Goal: Information Seeking & Learning: Learn about a topic

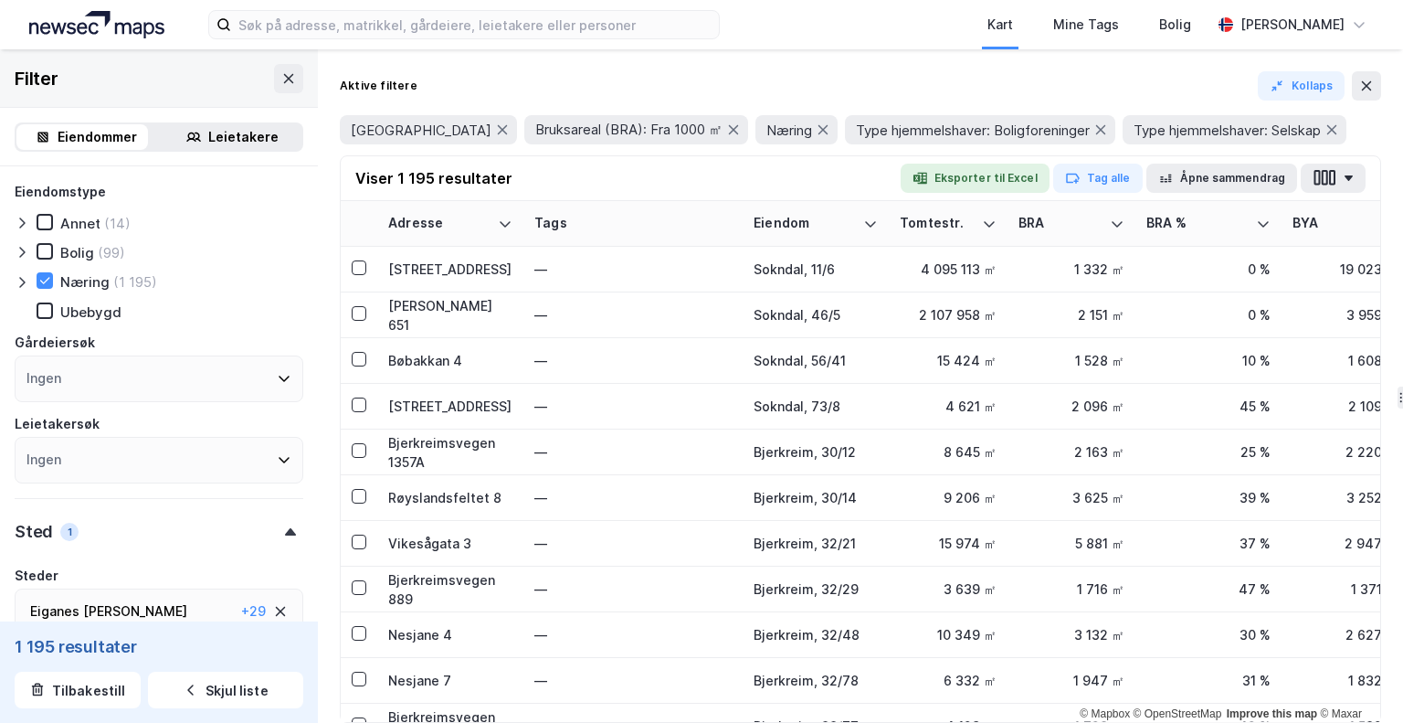
scroll to position [1054, 0]
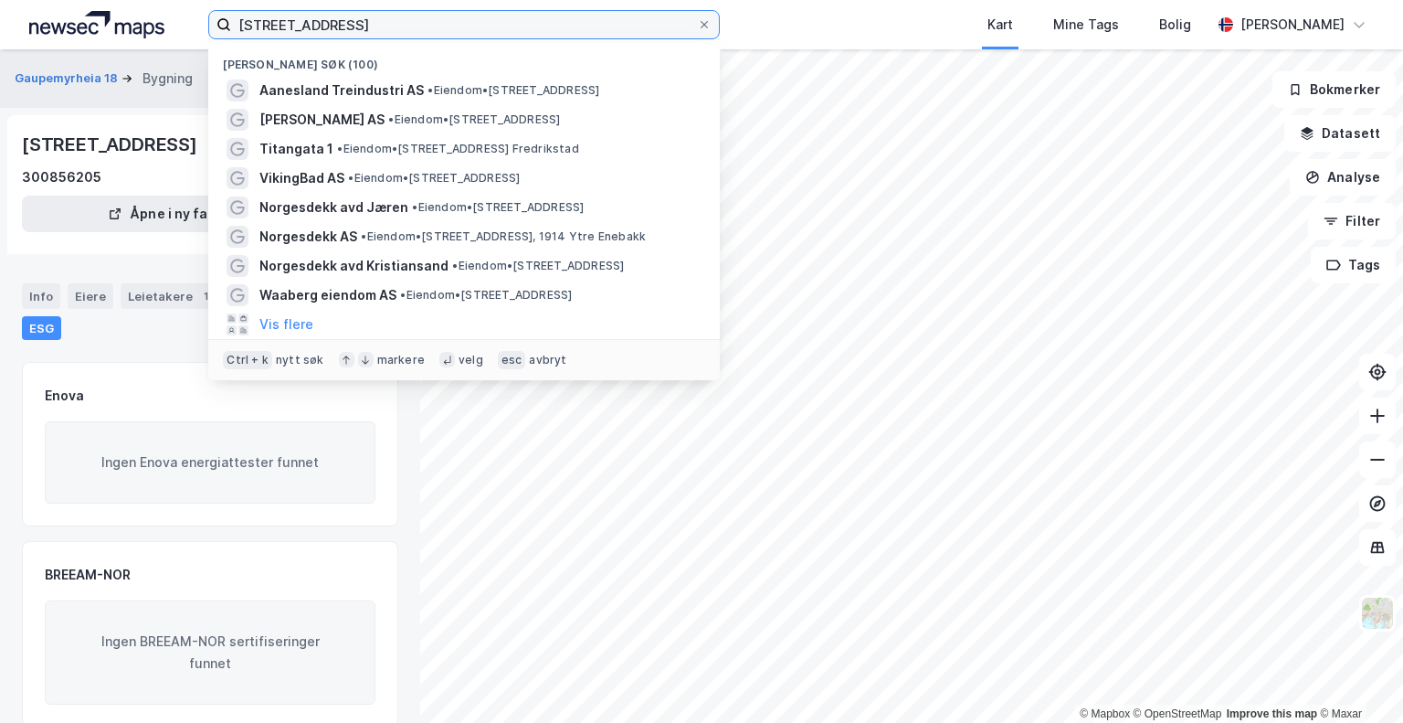
drag, startPoint x: 458, startPoint y: 25, endPoint x: 197, endPoint y: 30, distance: 260.4
click at [197, 30] on div "Gaupemyrheia 18, 4790 Lillesand Nylige søk (100) Aanesland Treindustri AS • Eie…" at bounding box center [701, 24] width 1403 height 49
paste input "Elveveien 20 3262 Larvik"
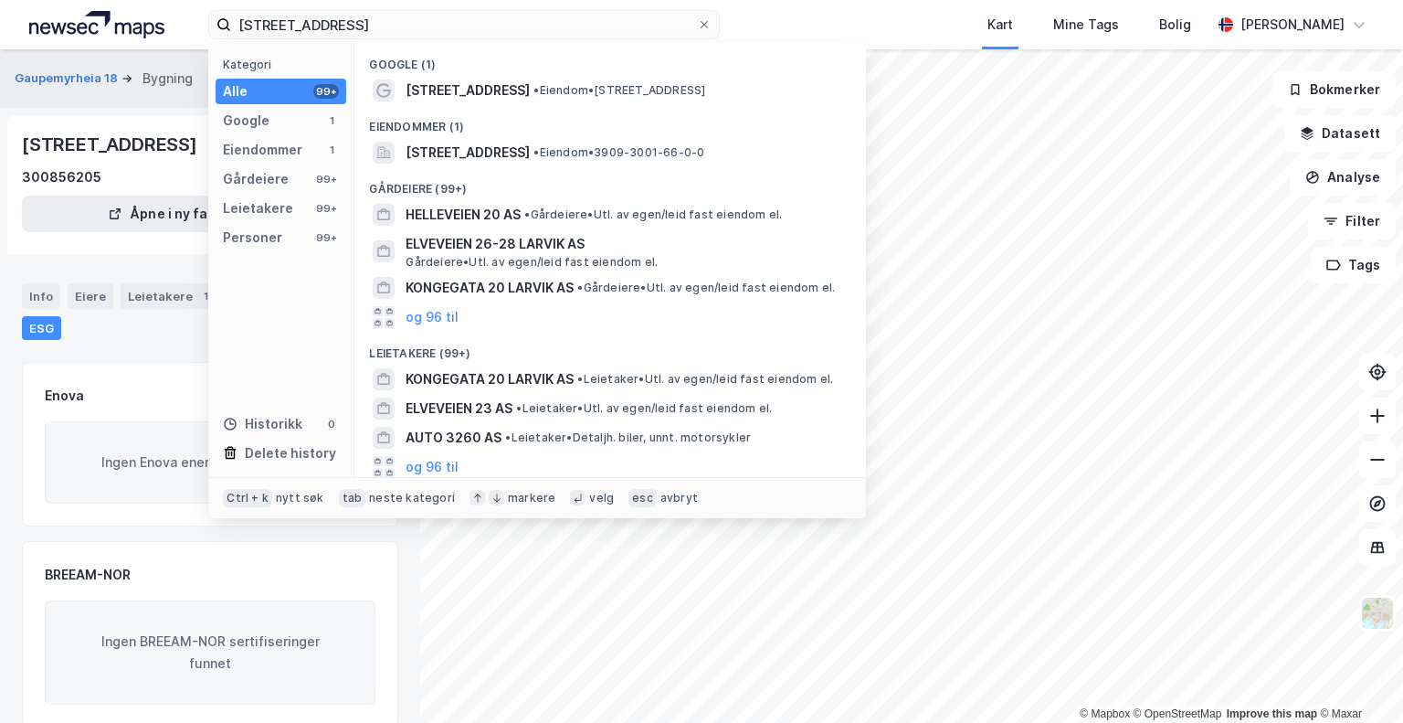
click at [446, 109] on div "Eiendommer (1)" at bounding box center [610, 121] width 512 height 33
click at [446, 100] on span "Elveveien 20" at bounding box center [468, 90] width 124 height 22
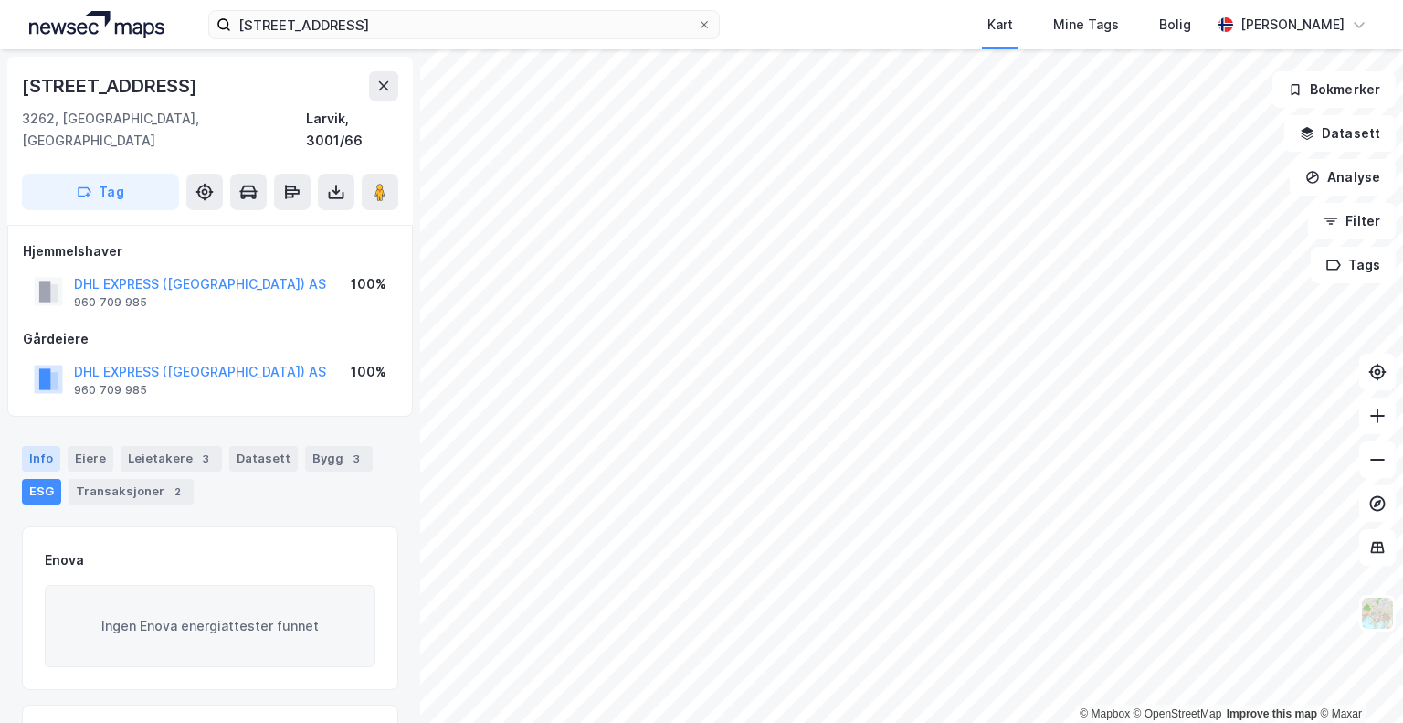
click at [48, 446] on div "Info" at bounding box center [41, 459] width 38 height 26
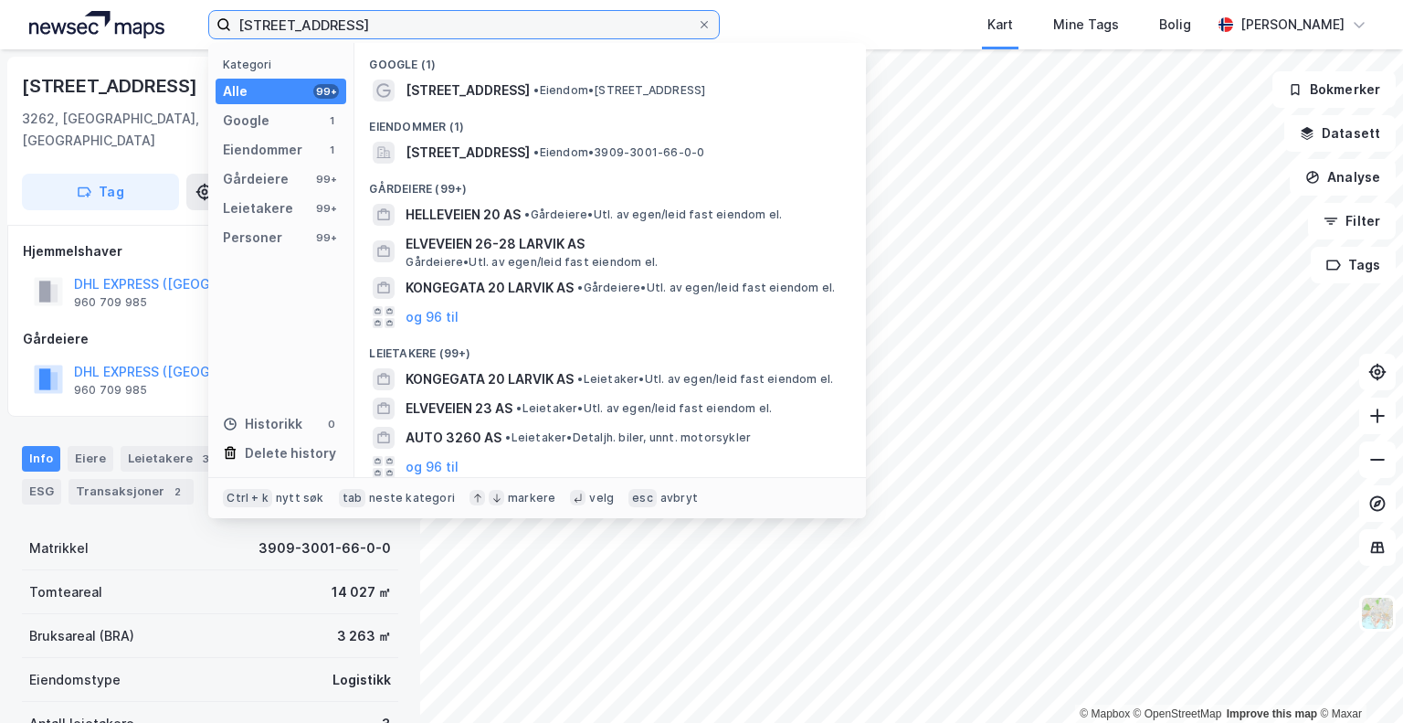
click at [437, 26] on input "Elveveien 20 3262 Larvik" at bounding box center [464, 24] width 466 height 27
drag, startPoint x: 437, startPoint y: 26, endPoint x: 142, endPoint y: 23, distance: 295.1
click at [142, 23] on div "Elveveien 20 3262 Larvik Kategori Alle 99+ Google 1 Eiendommer 1 Gårdeiere 99+ …" at bounding box center [701, 24] width 1403 height 49
paste input "Flyplassvegen 184 4050 Sola"
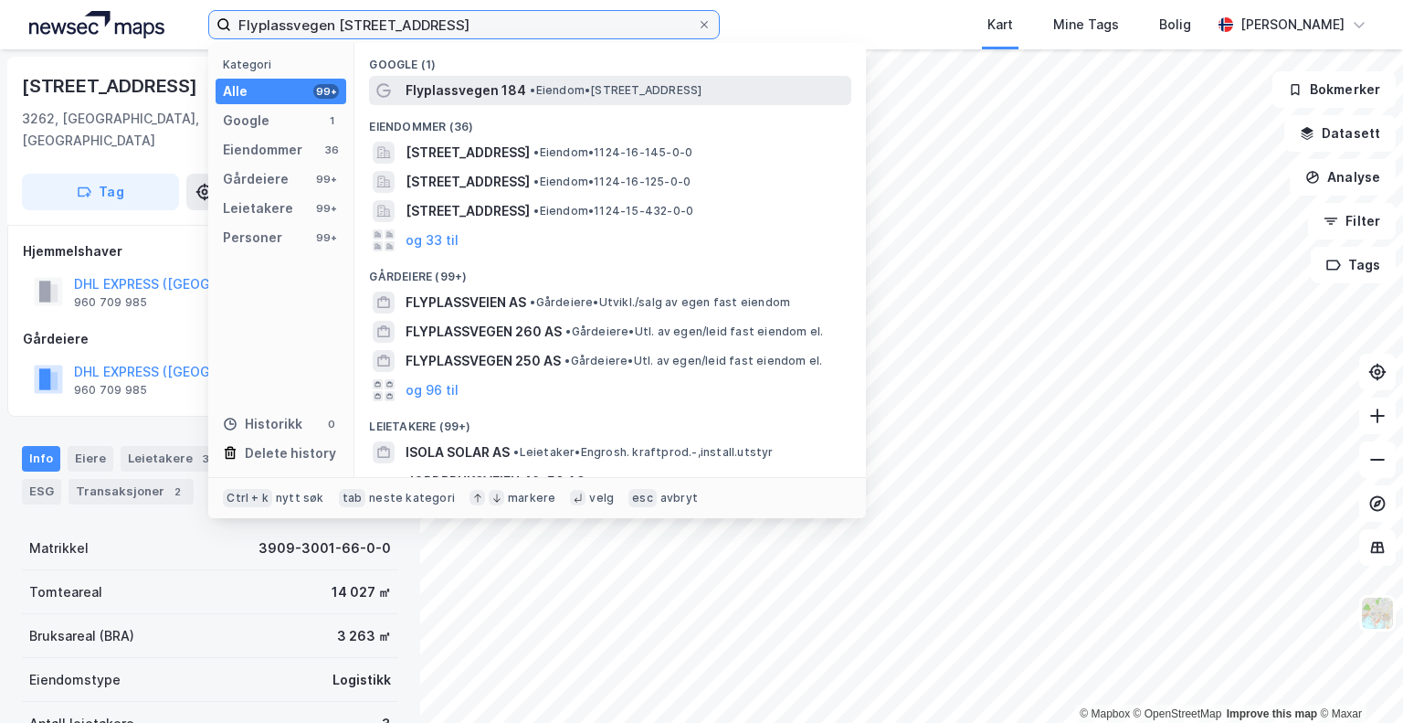
type input "Flyplassvegen 184 4050 Sola"
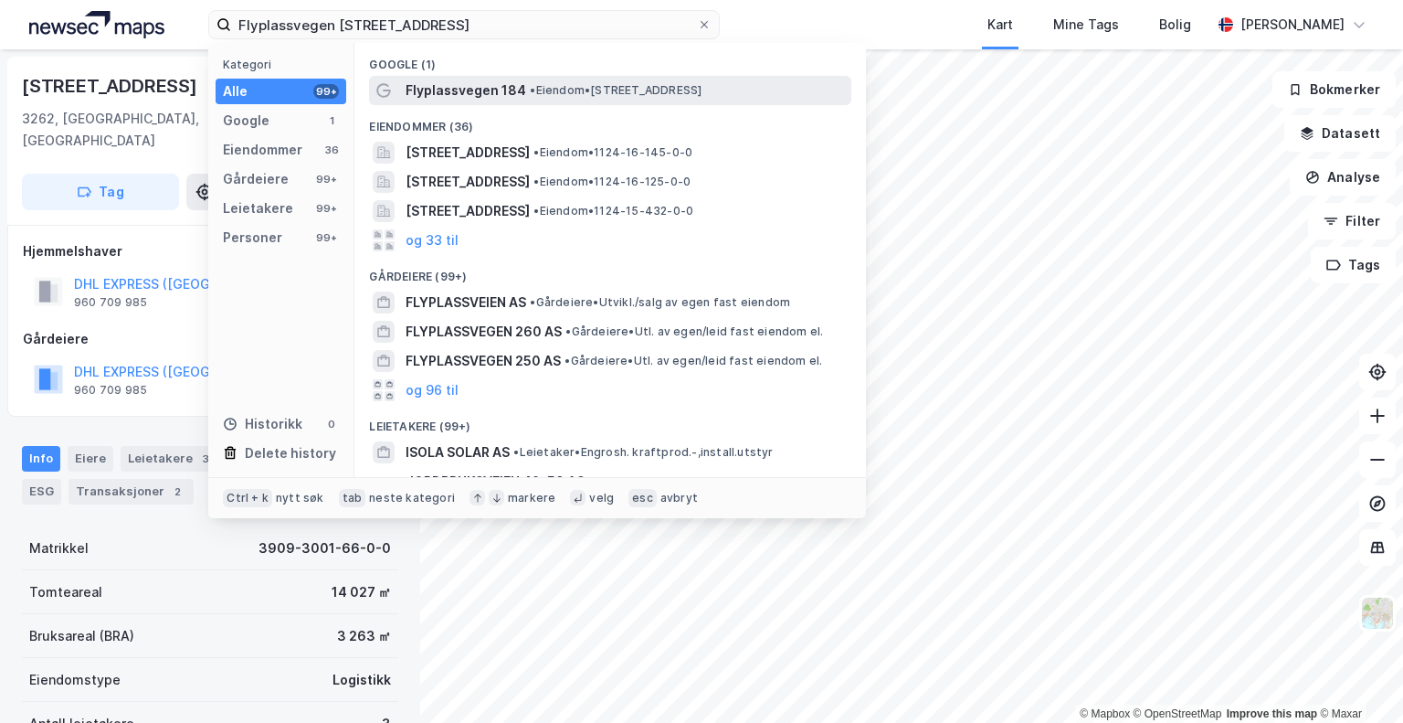
click at [441, 89] on span "Flyplassvegen 184" at bounding box center [466, 90] width 121 height 22
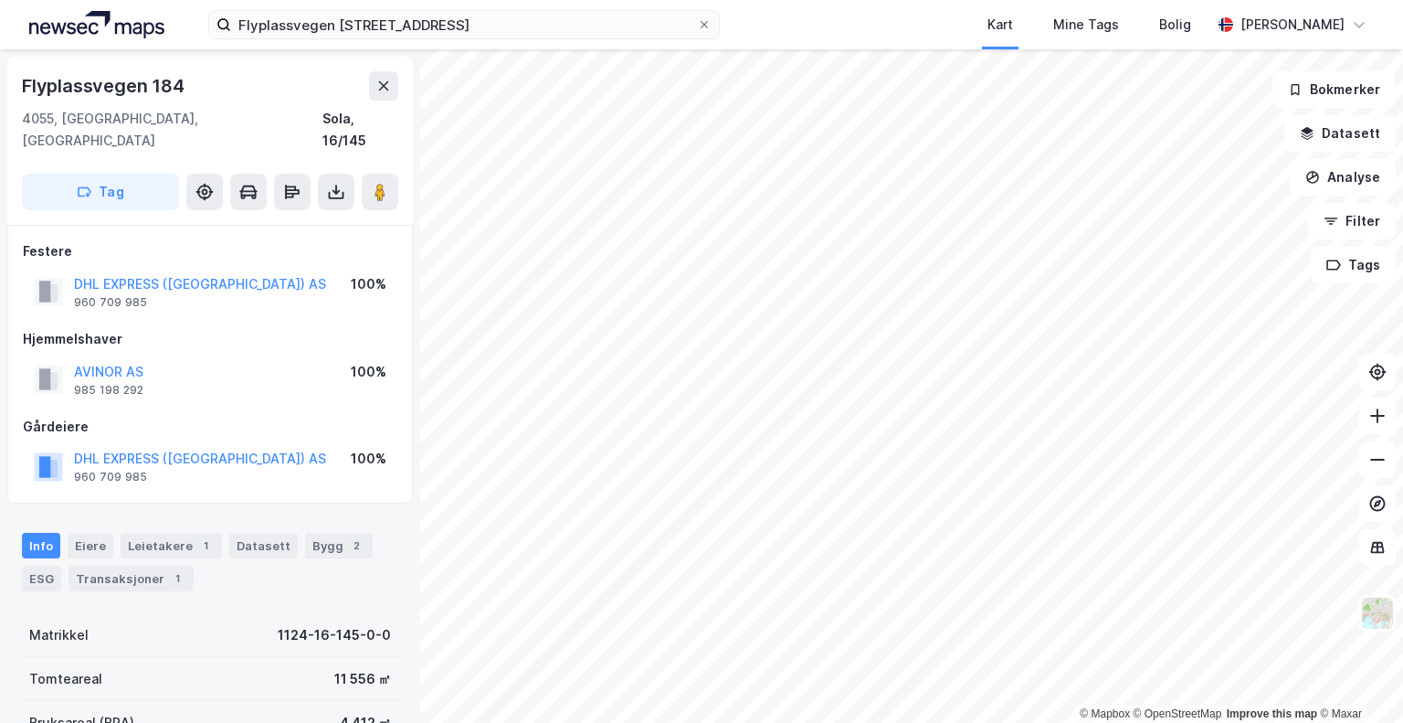
click at [32, 533] on div "Info" at bounding box center [41, 546] width 38 height 26
click at [44, 565] on div "ESG" at bounding box center [41, 578] width 39 height 26
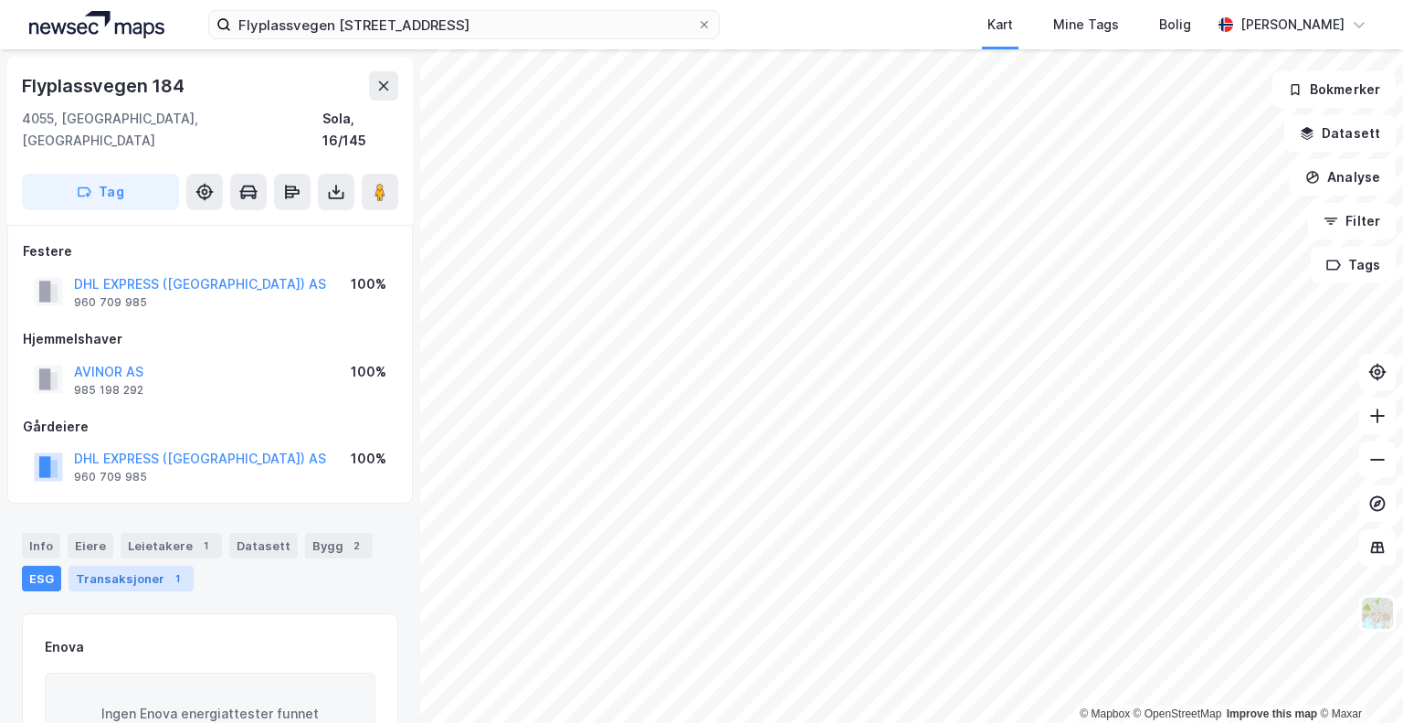
click at [103, 565] on div "Transaksjoner 1" at bounding box center [131, 578] width 125 height 26
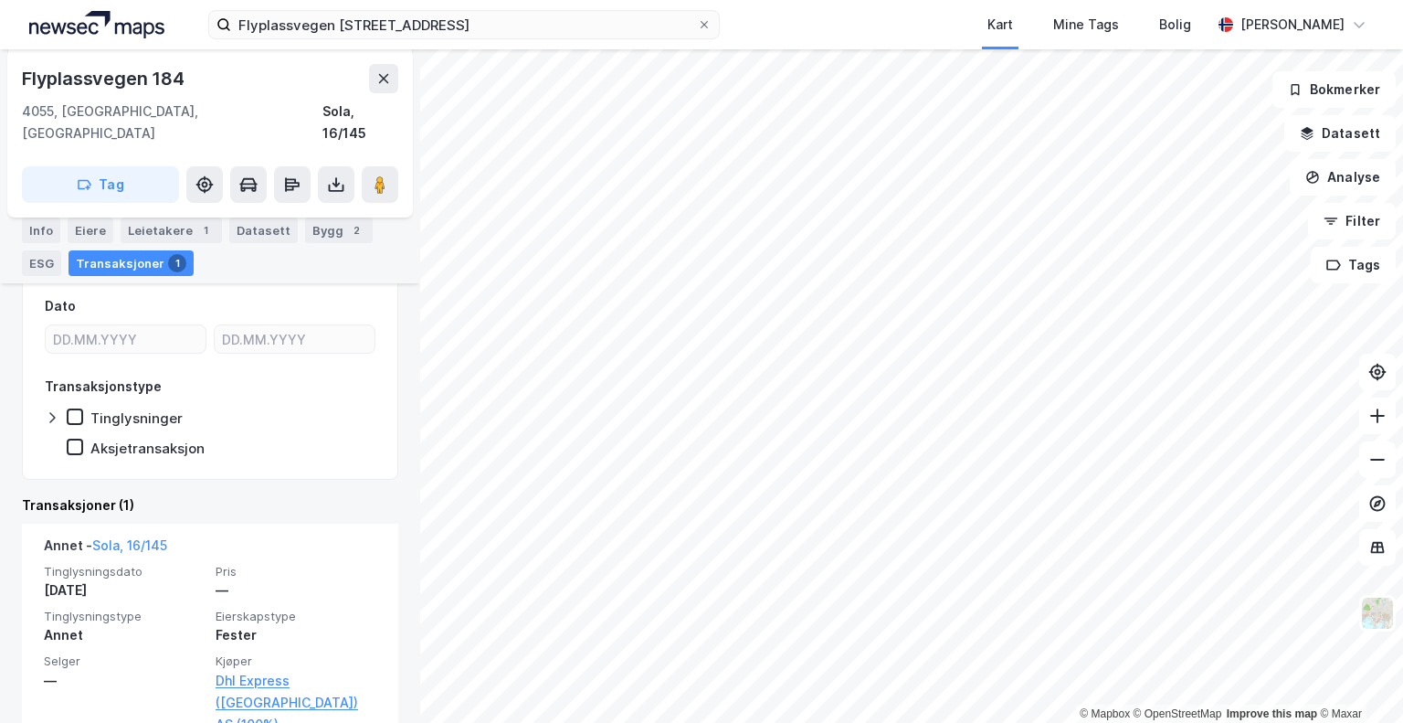
scroll to position [206, 0]
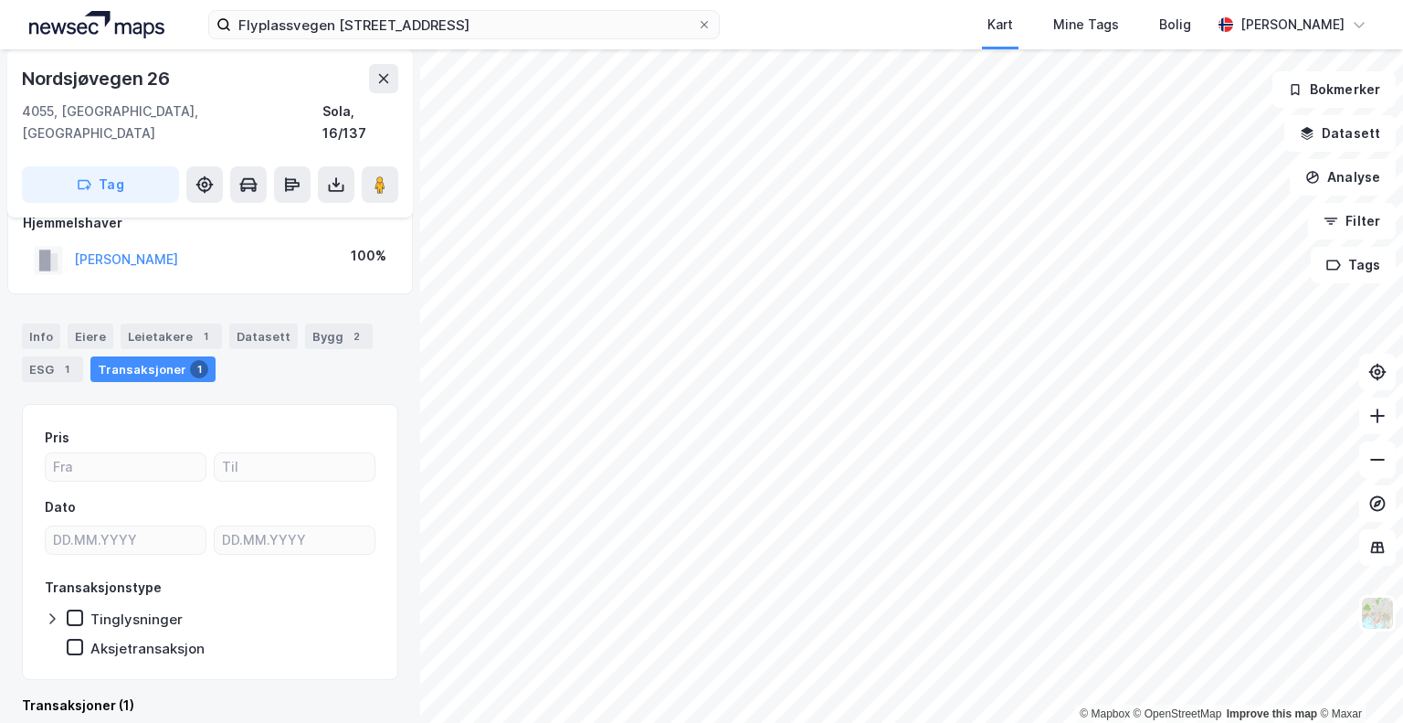
scroll to position [28, 0]
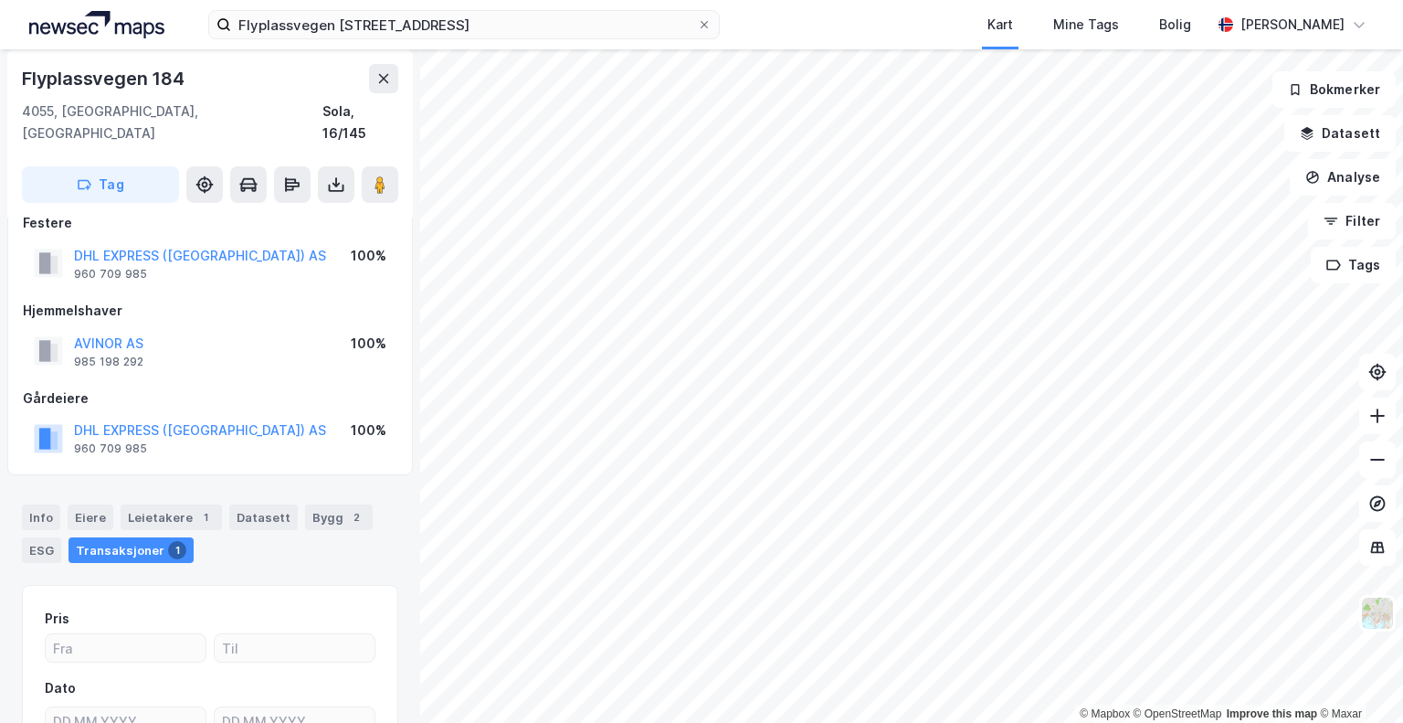
scroll to position [28, 0]
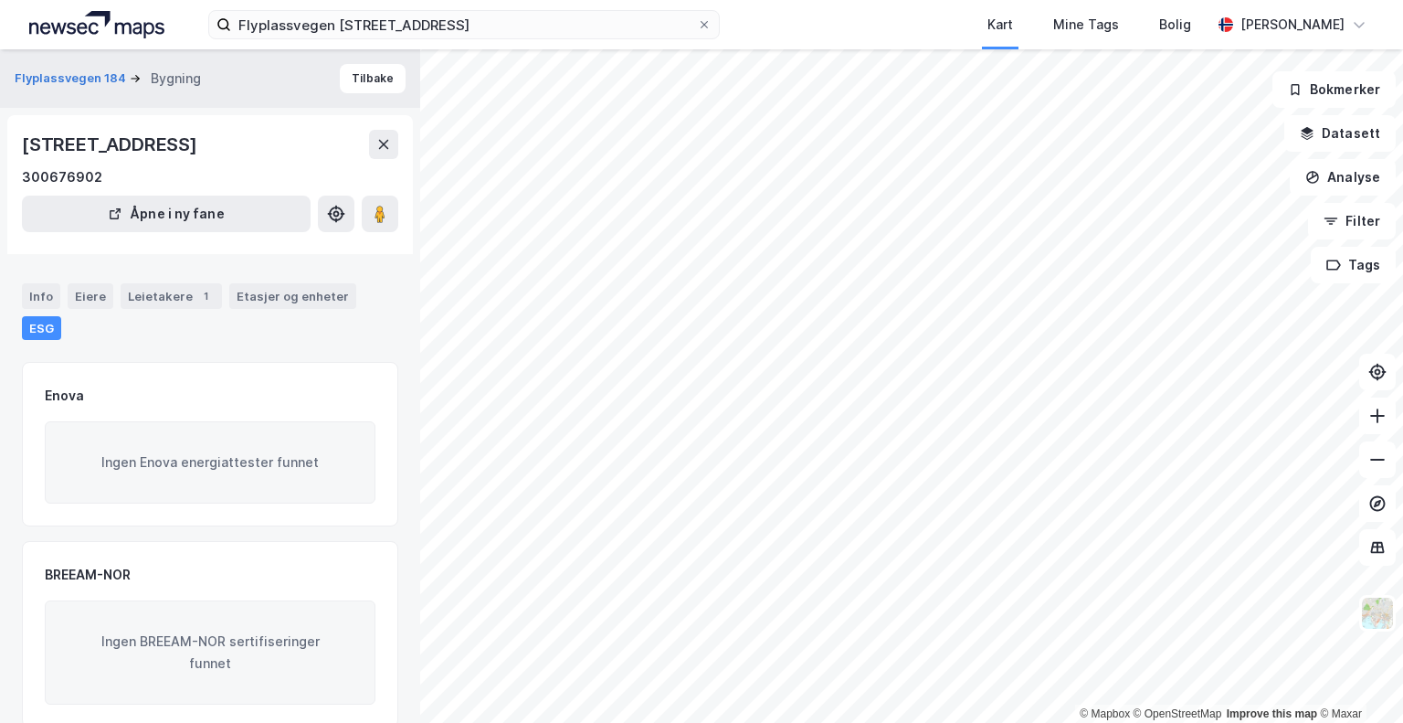
scroll to position [28, 0]
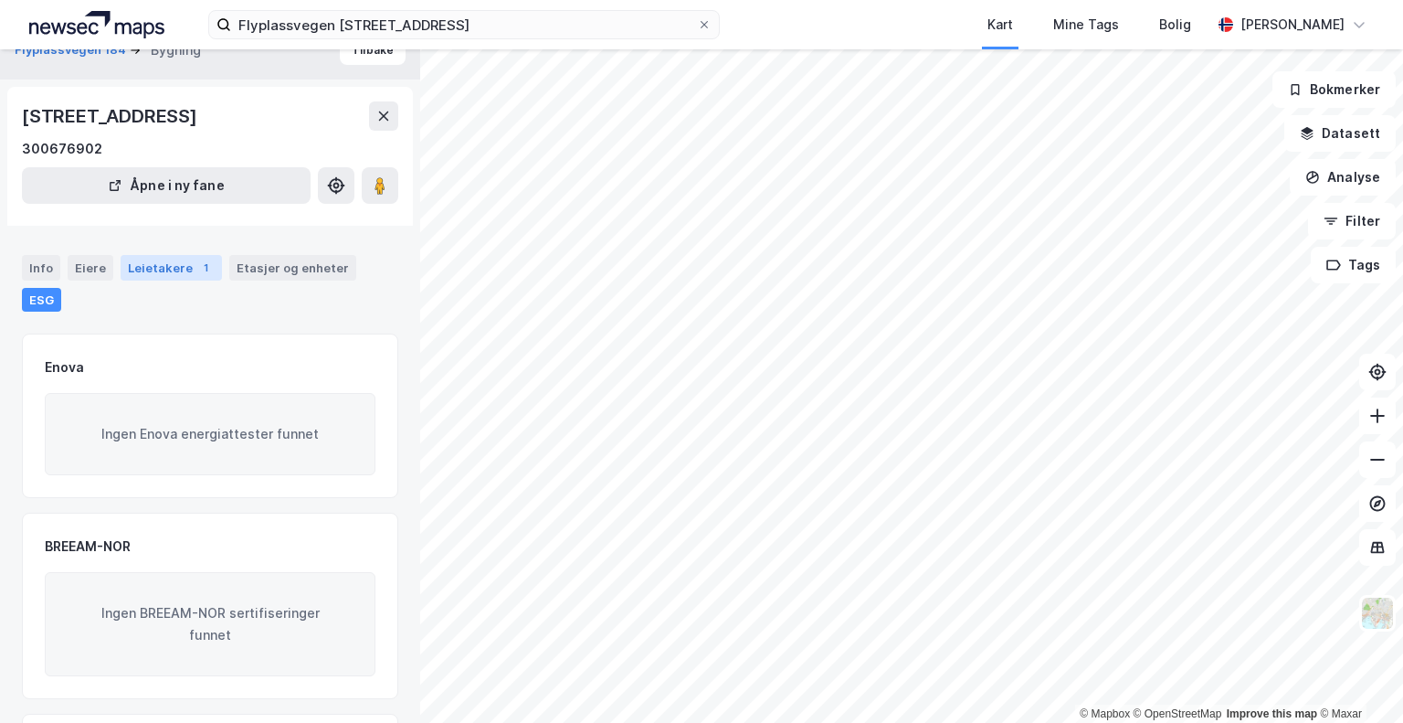
click at [147, 277] on div "Leietakere 1" at bounding box center [171, 268] width 101 height 26
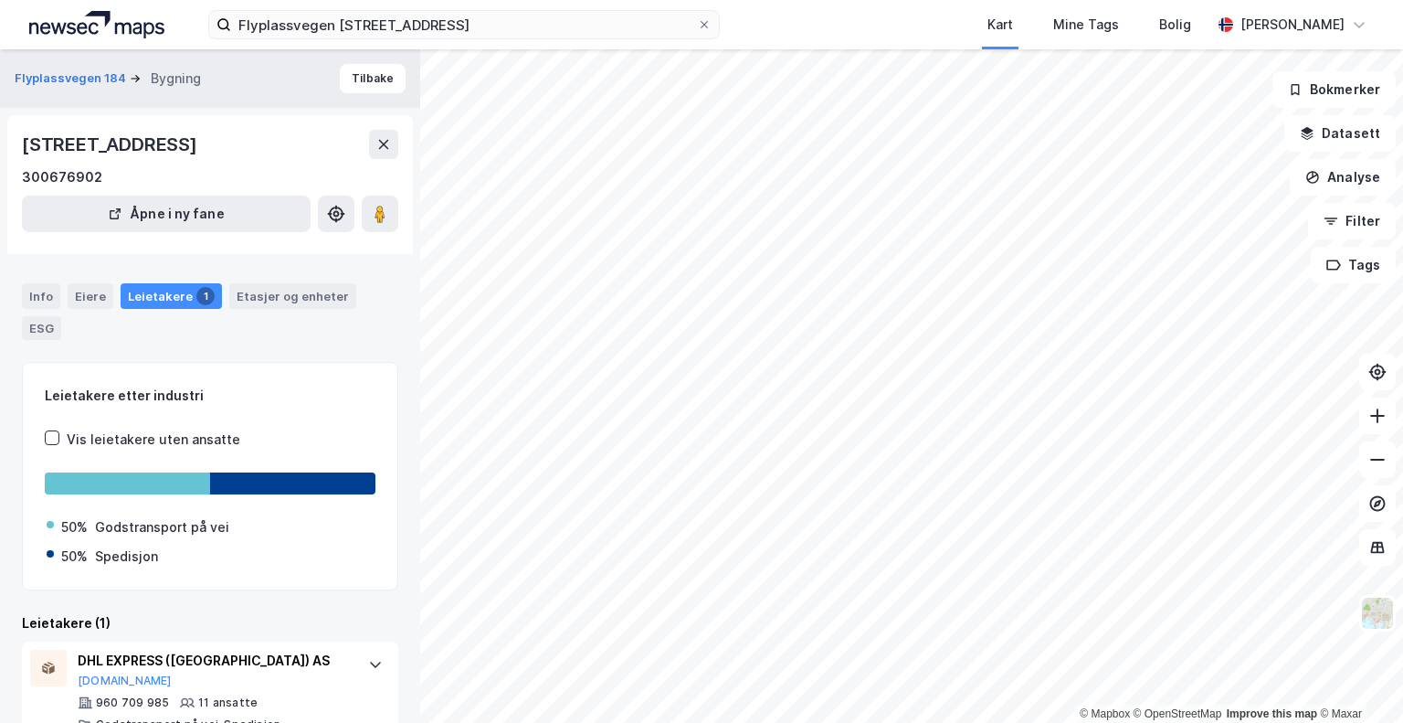
scroll to position [37, 0]
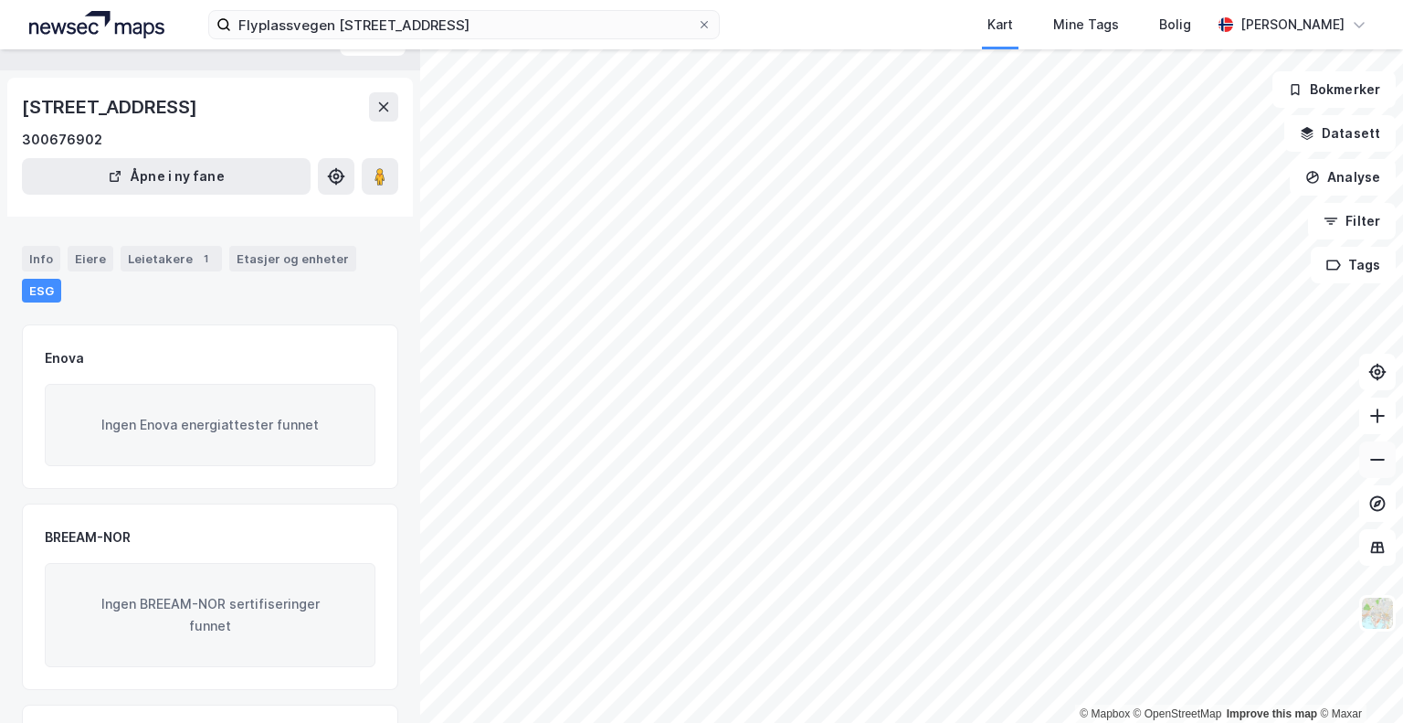
click at [1367, 463] on button at bounding box center [1377, 459] width 37 height 37
click at [1377, 420] on icon at bounding box center [1378, 415] width 2 height 15
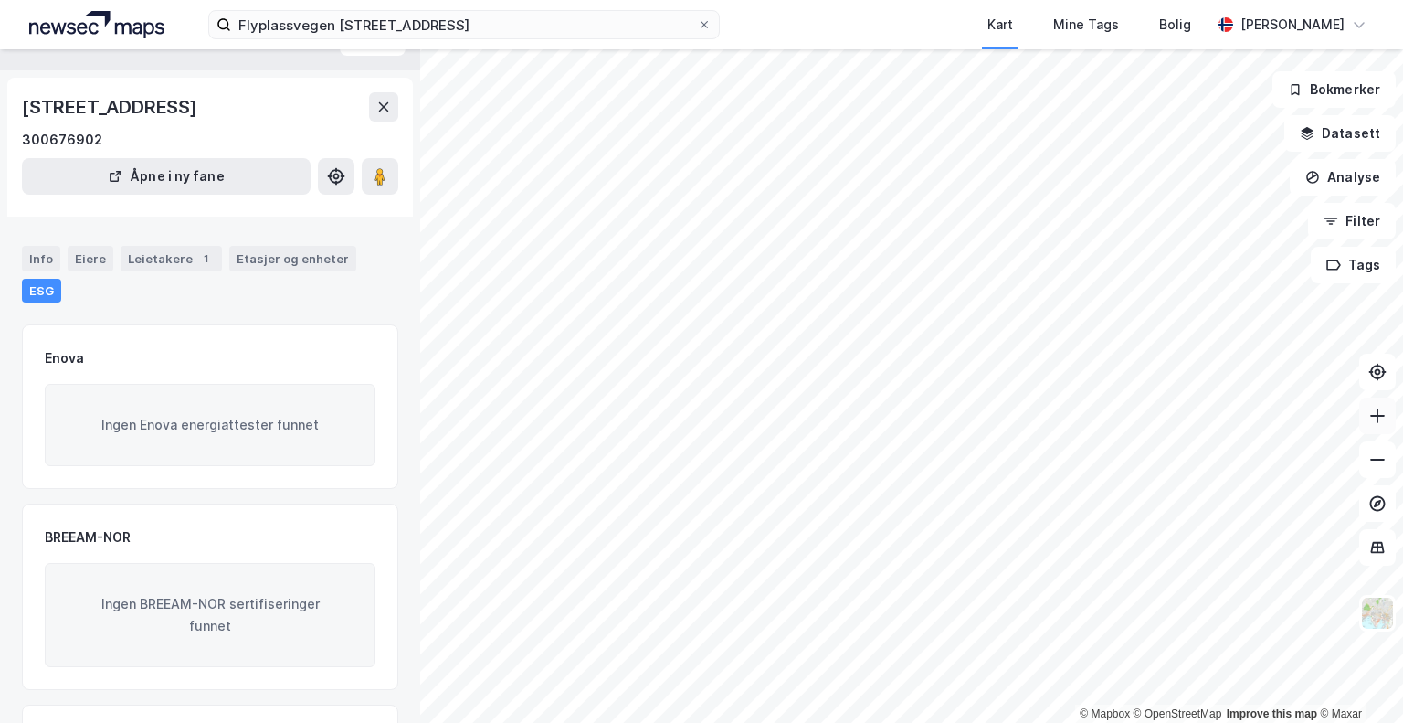
click at [1377, 420] on icon at bounding box center [1378, 415] width 2 height 15
